Goal: Information Seeking & Learning: Learn about a topic

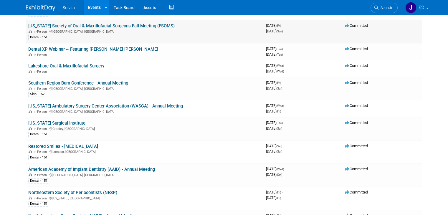
scroll to position [206, 0]
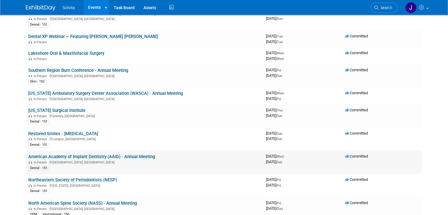
click at [73, 154] on link "American Academy of Implant Dentistry (AAID) - Annual Meeting" at bounding box center [91, 156] width 127 height 5
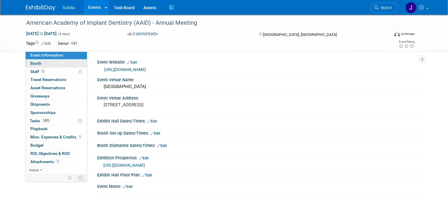
click at [30, 61] on span "Booth" at bounding box center [39, 63] width 18 height 5
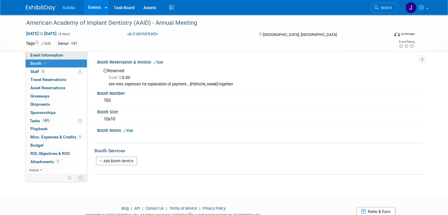
click at [34, 55] on span "Event Information" at bounding box center [46, 55] width 33 height 5
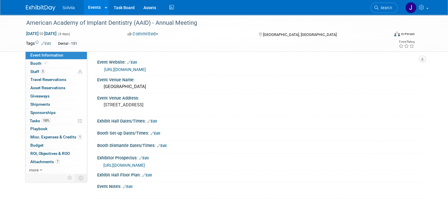
click at [145, 165] on span "https://assets-002.noviams.com/novi-file-uploads/aaid/25AC_Exhibitor_Prospectus…" at bounding box center [124, 165] width 42 height 5
click at [131, 70] on link "https://aaidannual2025.eventscribe.net/" at bounding box center [125, 69] width 42 height 5
